Goal: Transaction & Acquisition: Book appointment/travel/reservation

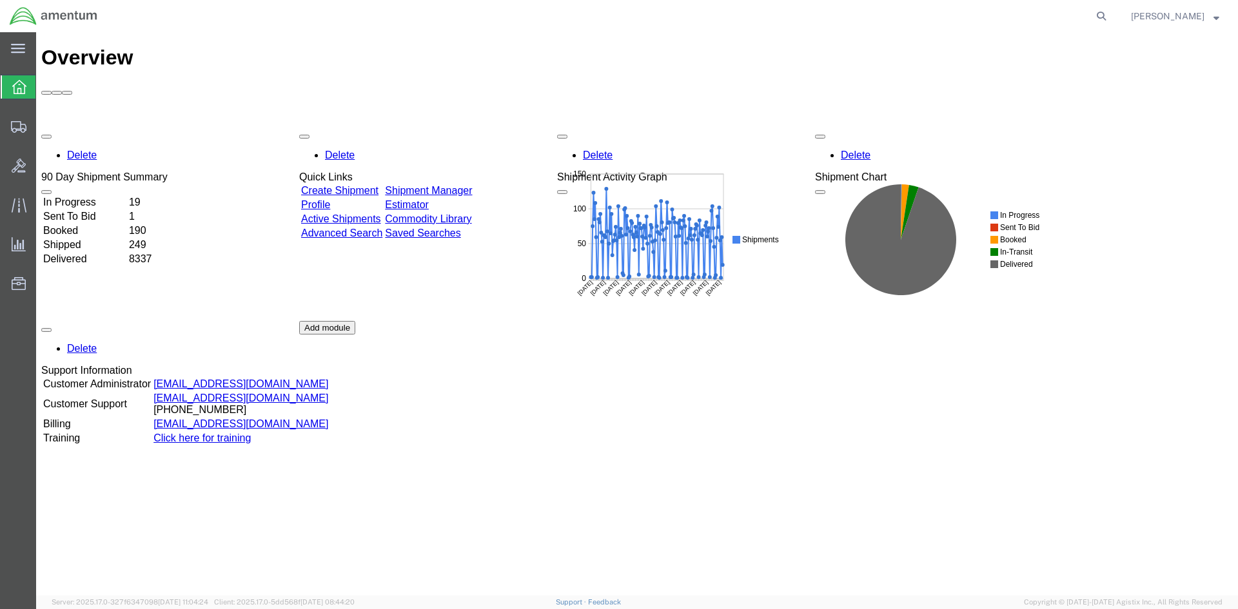
click at [472, 185] on link "Shipment Manager" at bounding box center [428, 190] width 87 height 11
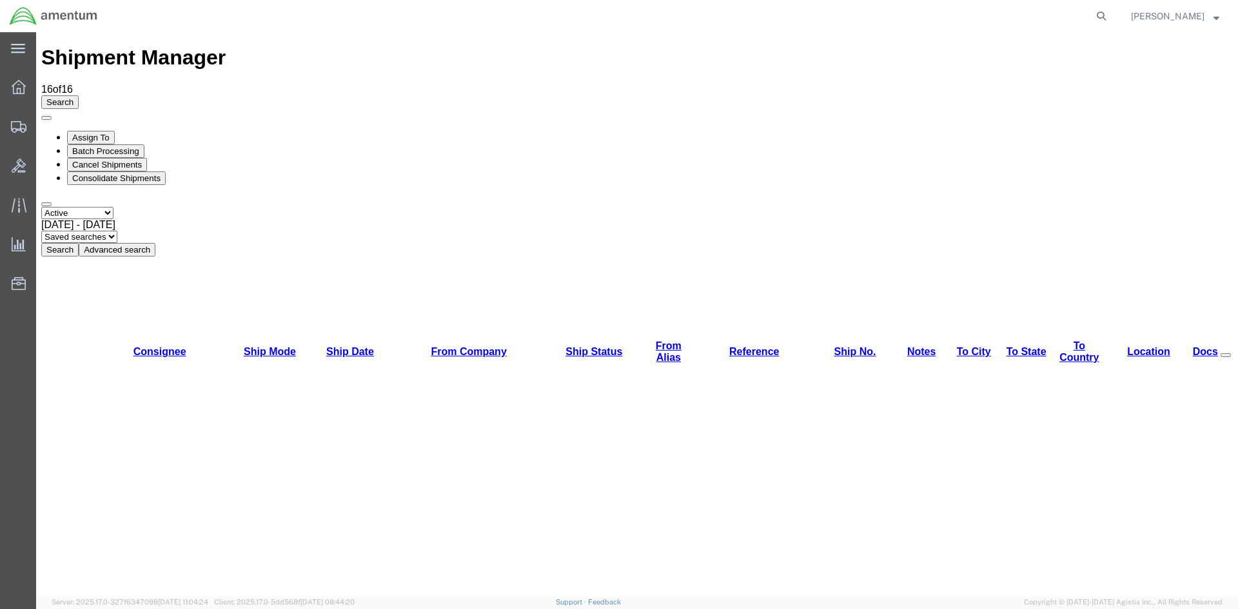
drag, startPoint x: 402, startPoint y: 85, endPoint x: 39, endPoint y: 115, distance: 365.0
click at [79, 243] on button "Search" at bounding box center [59, 250] width 37 height 14
drag, startPoint x: 442, startPoint y: 122, endPoint x: 406, endPoint y: 89, distance: 48.9
click at [79, 243] on button "Search" at bounding box center [59, 250] width 37 height 14
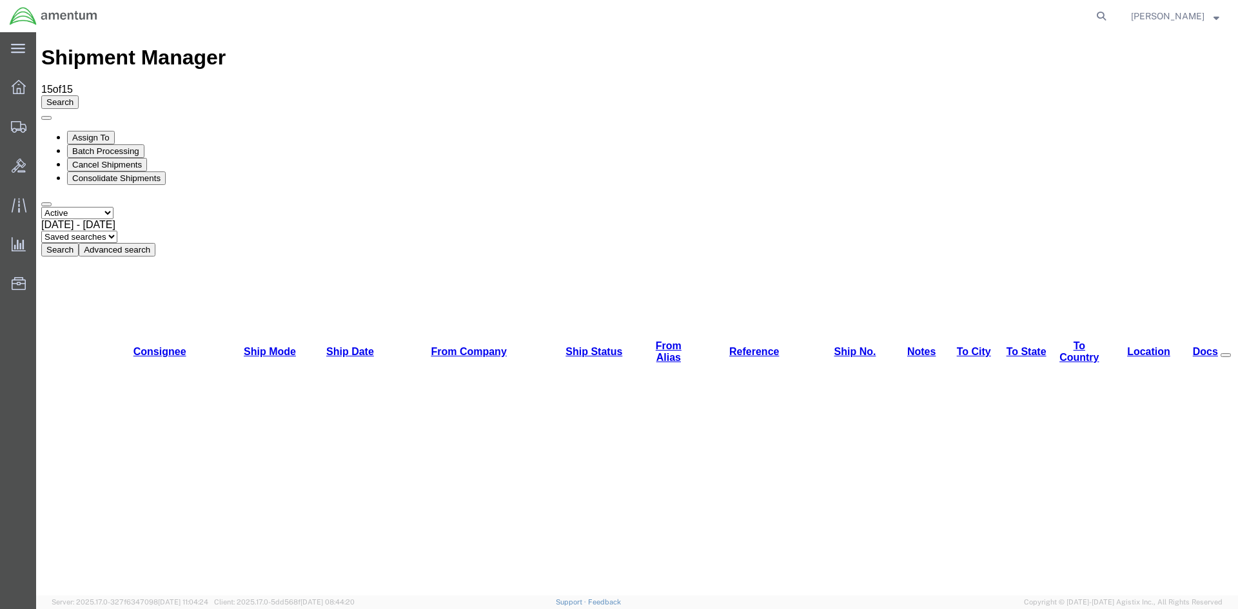
click at [79, 243] on button "Search" at bounding box center [59, 250] width 37 height 14
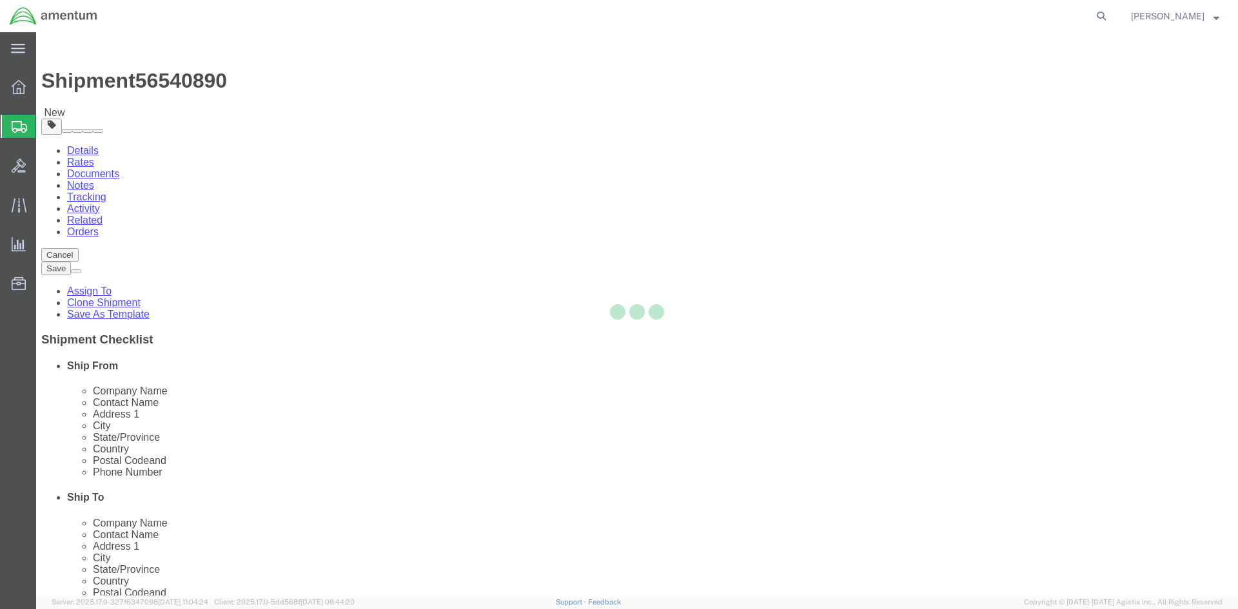
select select "42668"
select select "42733"
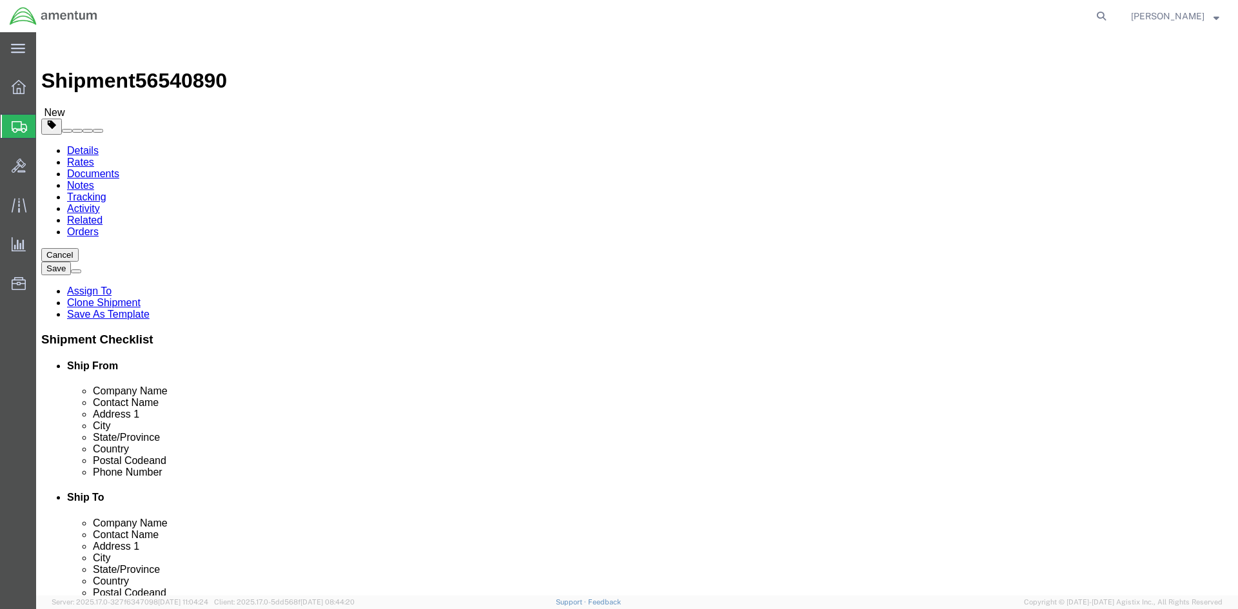
click button "Rate Shipment"
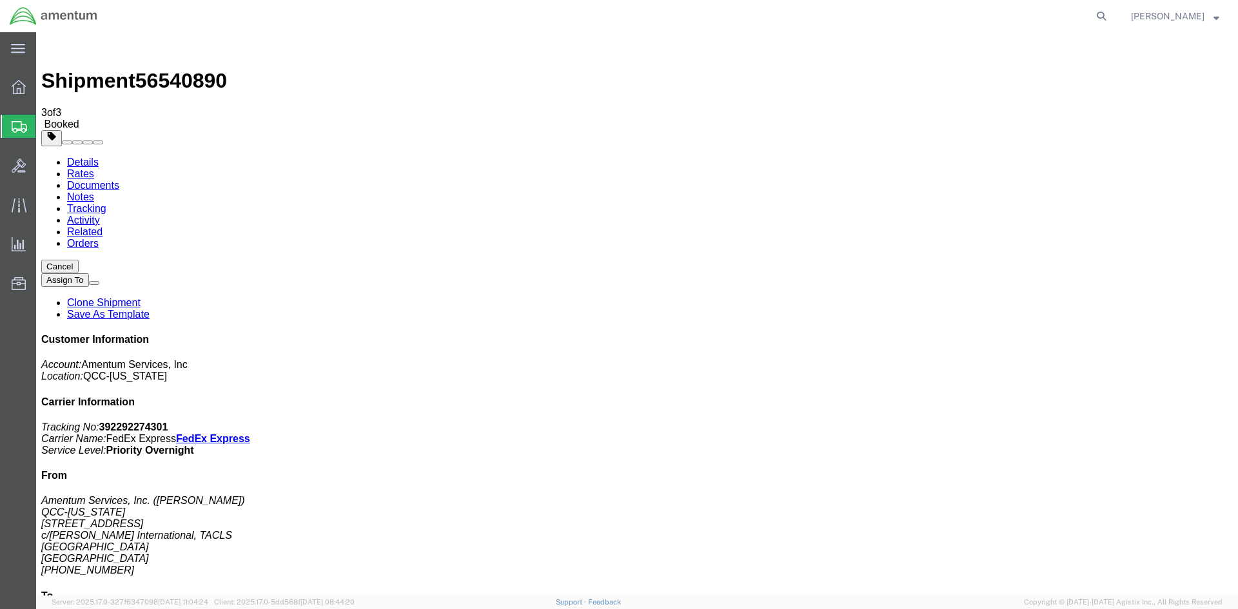
drag, startPoint x: 459, startPoint y: 226, endPoint x: 517, endPoint y: 228, distance: 58.1
copy td "392292274301"
drag, startPoint x: 537, startPoint y: 228, endPoint x: 41, endPoint y: 302, distance: 501.5
